Goal: Task Accomplishment & Management: Manage account settings

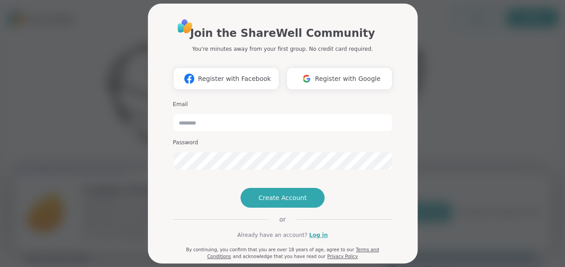
scroll to position [1, 0]
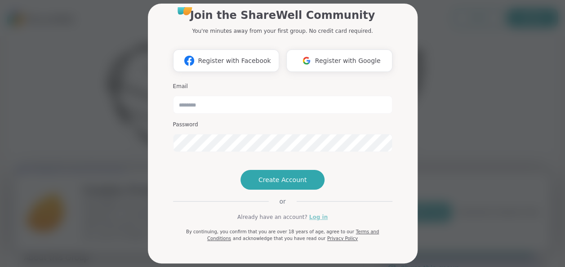
click at [313, 215] on link "Log in" at bounding box center [318, 217] width 18 height 8
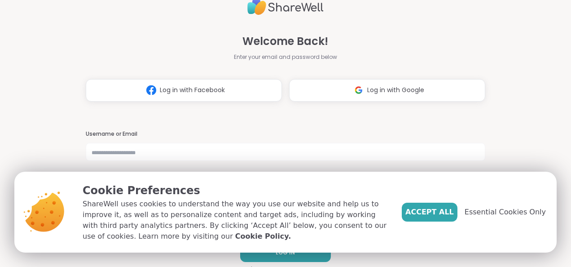
click at [496, 206] on div "Accept All Essential Cookies Only" at bounding box center [474, 212] width 144 height 19
click at [500, 212] on span "Essential Cookies Only" at bounding box center [505, 212] width 81 height 11
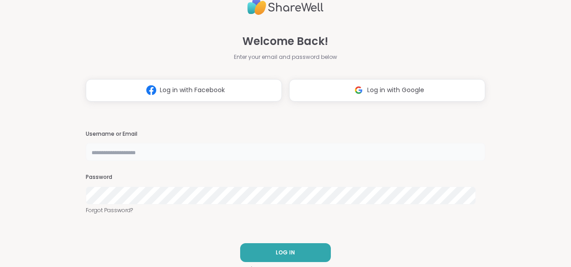
click at [289, 153] on input "text" at bounding box center [286, 152] width 400 height 18
type input "*"
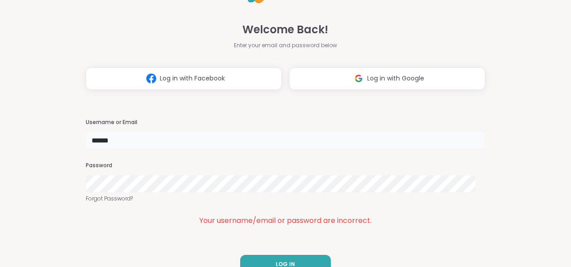
drag, startPoint x: 197, startPoint y: 141, endPoint x: -2, endPoint y: 98, distance: 203.6
click at [0, 98] on html "Welcome Back! Enter your email and password below Log in with Facebook Log in w…" at bounding box center [285, 133] width 571 height 267
type input "**********"
click at [290, 261] on button "LOG IN" at bounding box center [285, 264] width 91 height 19
click at [0, 154] on html "**********" at bounding box center [285, 133] width 571 height 267
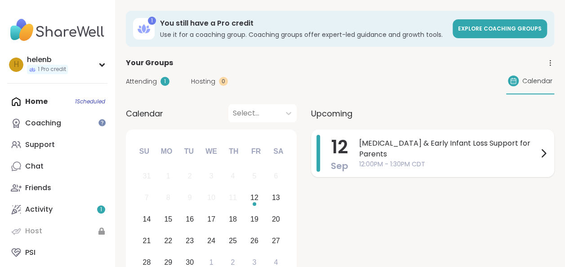
click at [434, 147] on span "[MEDICAL_DATA] & Early Infant Loss Support for Parents" at bounding box center [448, 149] width 179 height 22
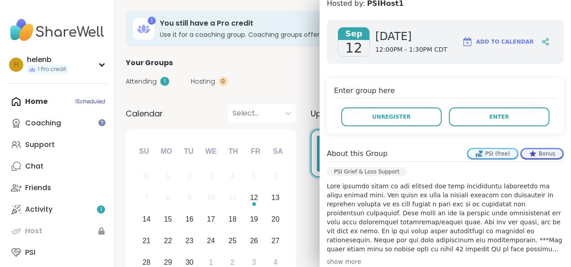
scroll to position [131, 0]
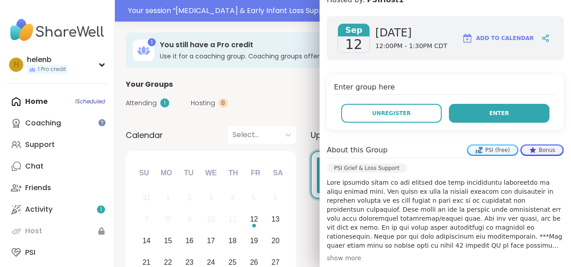
click at [513, 108] on button "Enter" at bounding box center [499, 113] width 101 height 19
